Goal: Task Accomplishment & Management: Complete application form

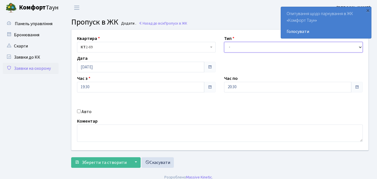
click at [231, 46] on select "- Доставка Таксі Гості Сервіс" at bounding box center [293, 47] width 139 height 11
select select "1"
click at [224, 42] on select "- Доставка Таксі Гості Сервіс" at bounding box center [293, 47] width 139 height 11
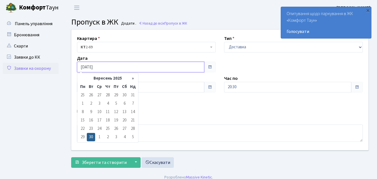
click at [106, 67] on input "[DATE]" at bounding box center [140, 67] width 127 height 11
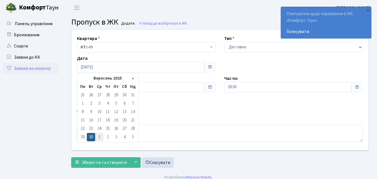
click at [100, 137] on td "1" at bounding box center [99, 137] width 8 height 8
type input "[DATE]"
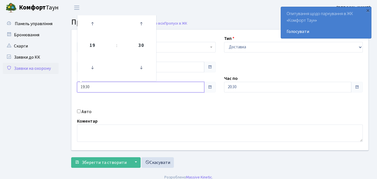
click at [100, 87] on input "19:30" at bounding box center [140, 87] width 127 height 11
click at [91, 69] on icon at bounding box center [92, 67] width 15 height 15
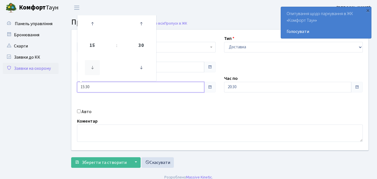
click at [91, 69] on icon at bounding box center [92, 67] width 15 height 15
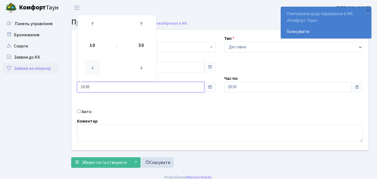
click at [91, 69] on icon at bounding box center [92, 67] width 15 height 15
type input "09:30"
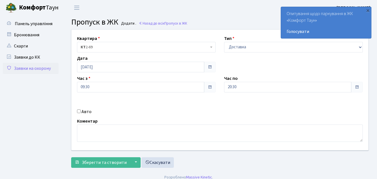
click at [78, 112] on input "Авто" at bounding box center [79, 111] width 4 height 4
checkbox input "true"
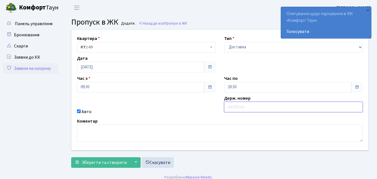
click at [230, 109] on input "text" at bounding box center [293, 106] width 139 height 11
type input "КА0189ВЕ"
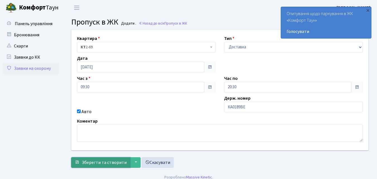
click at [112, 163] on span "Зберегти та створити" at bounding box center [104, 162] width 45 height 6
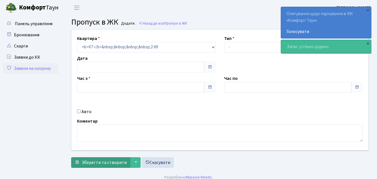
type input "[DATE]"
type input "19:30"
type input "20:30"
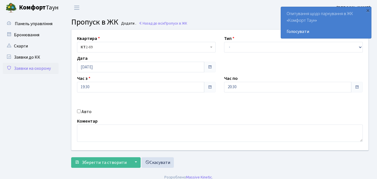
click at [24, 68] on link "Заявки на охорону" at bounding box center [31, 68] width 56 height 11
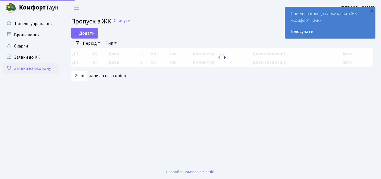
select select "25"
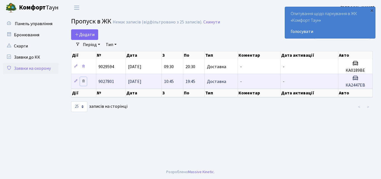
click at [83, 81] on icon at bounding box center [83, 81] width 4 height 4
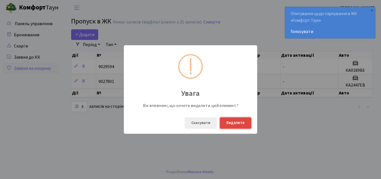
click at [240, 123] on button "Видалити" at bounding box center [235, 122] width 31 height 11
